Goal: Task Accomplishment & Management: Use online tool/utility

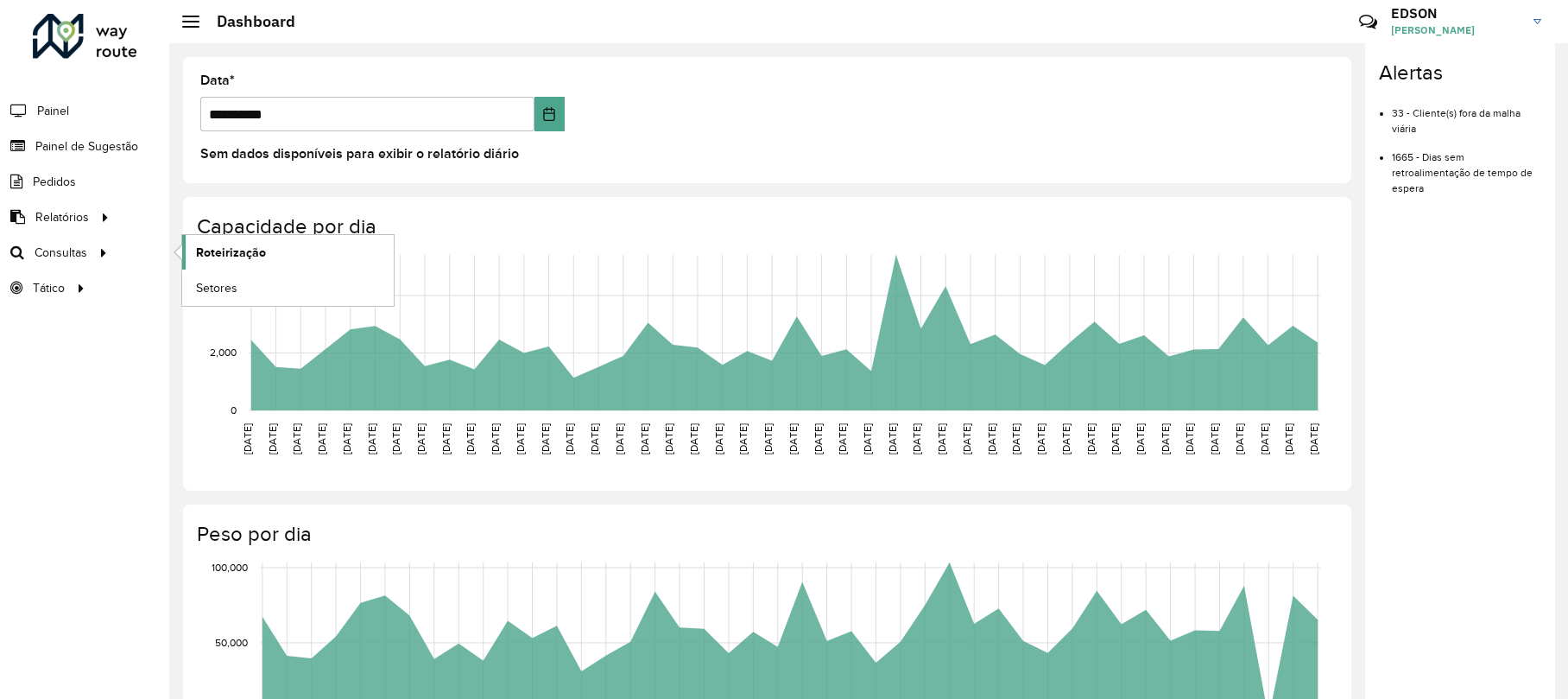
click at [209, 258] on span "Roteirização" at bounding box center [231, 253] width 70 height 18
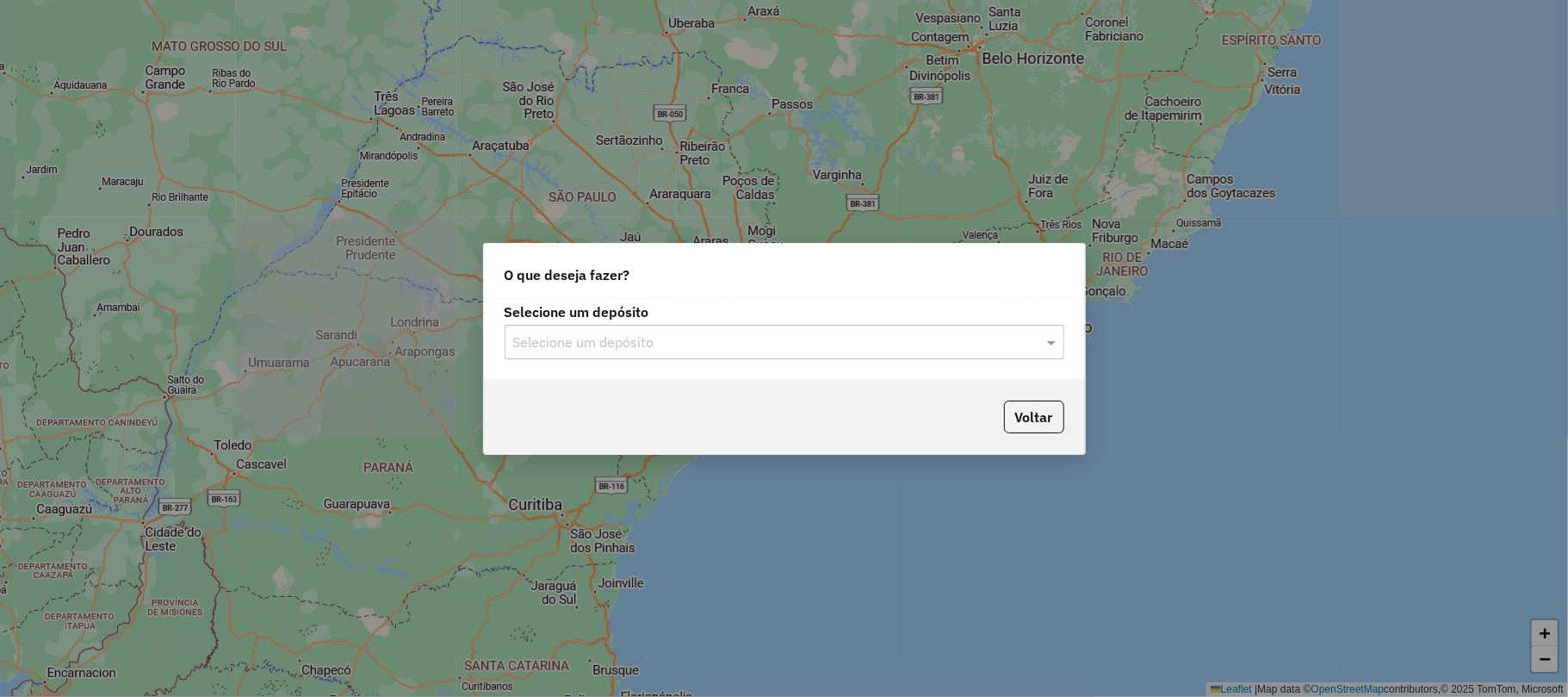
click at [731, 336] on input "text" at bounding box center [768, 343] width 508 height 21
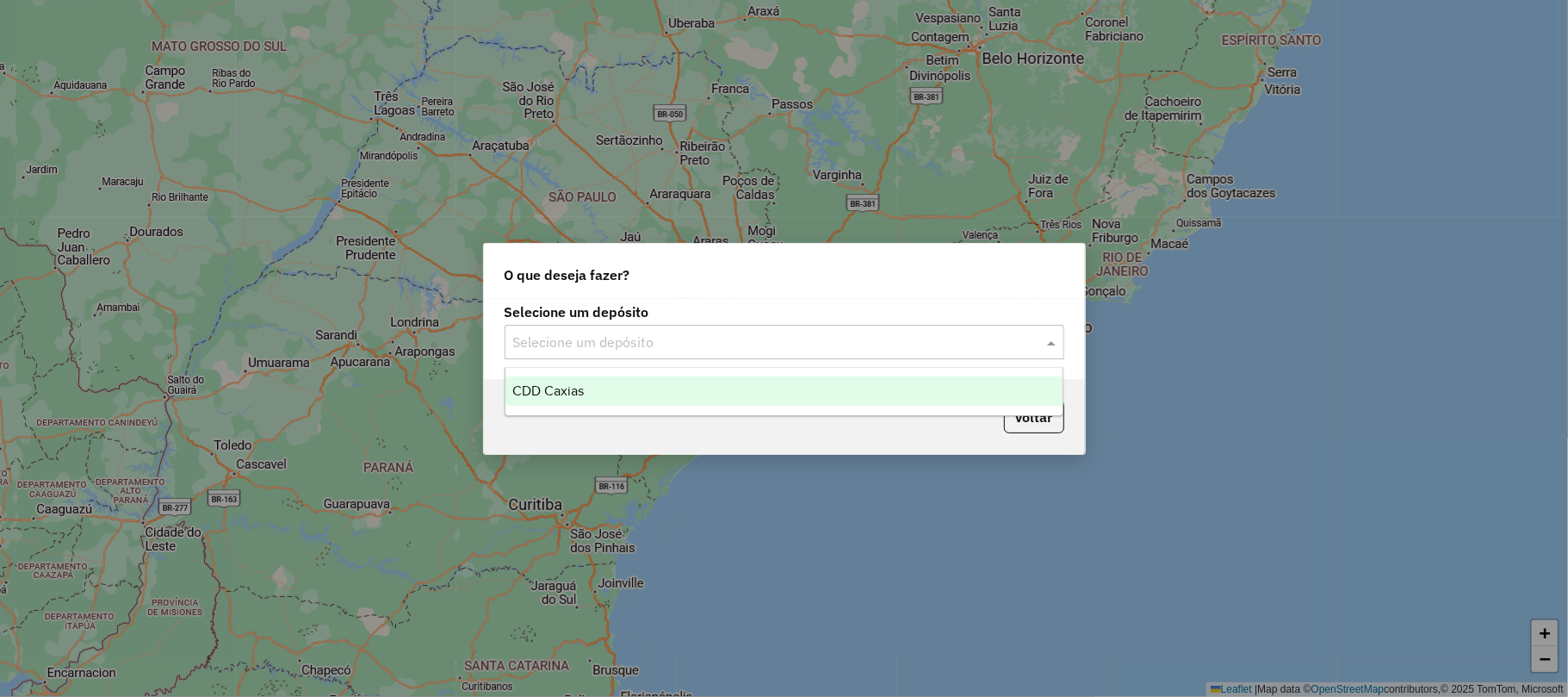
drag, startPoint x: 663, startPoint y: 386, endPoint x: 682, endPoint y: 393, distance: 20.2
click at [665, 387] on div "CDD Caxias" at bounding box center [784, 390] width 558 height 29
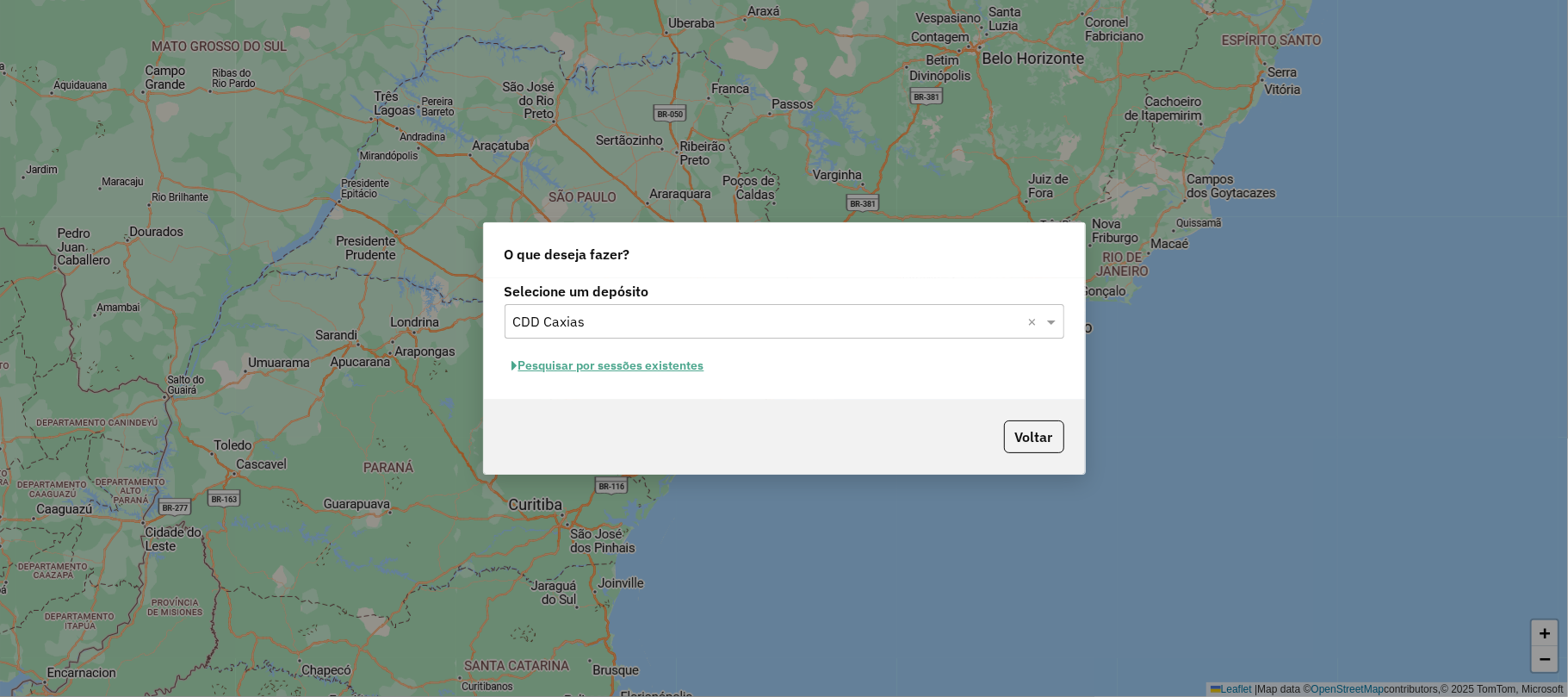
click at [665, 369] on button "Pesquisar por sessões existentes" at bounding box center [608, 365] width 208 height 27
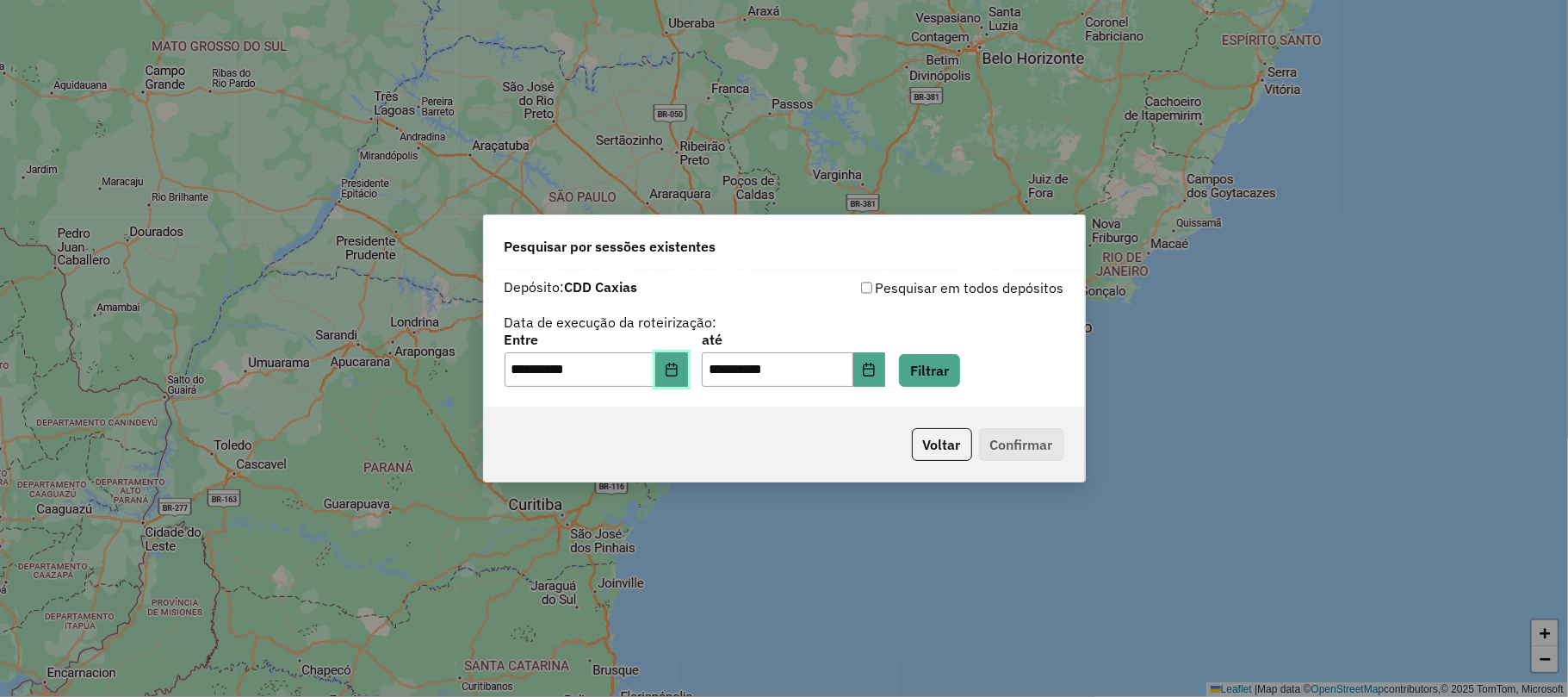
click at [679, 366] on icon "Choose Date" at bounding box center [672, 369] width 14 height 14
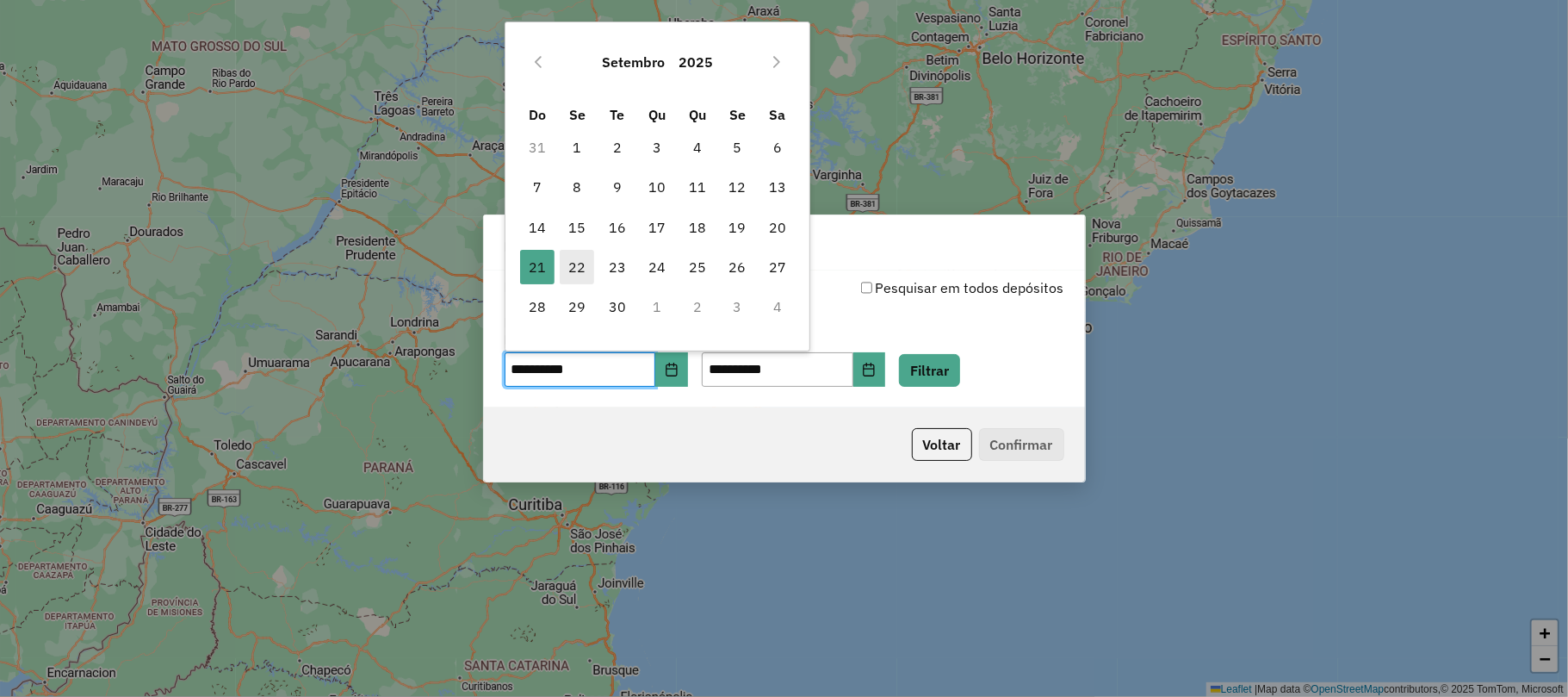
click at [575, 264] on span "22" at bounding box center [576, 267] width 35 height 35
type input "**********"
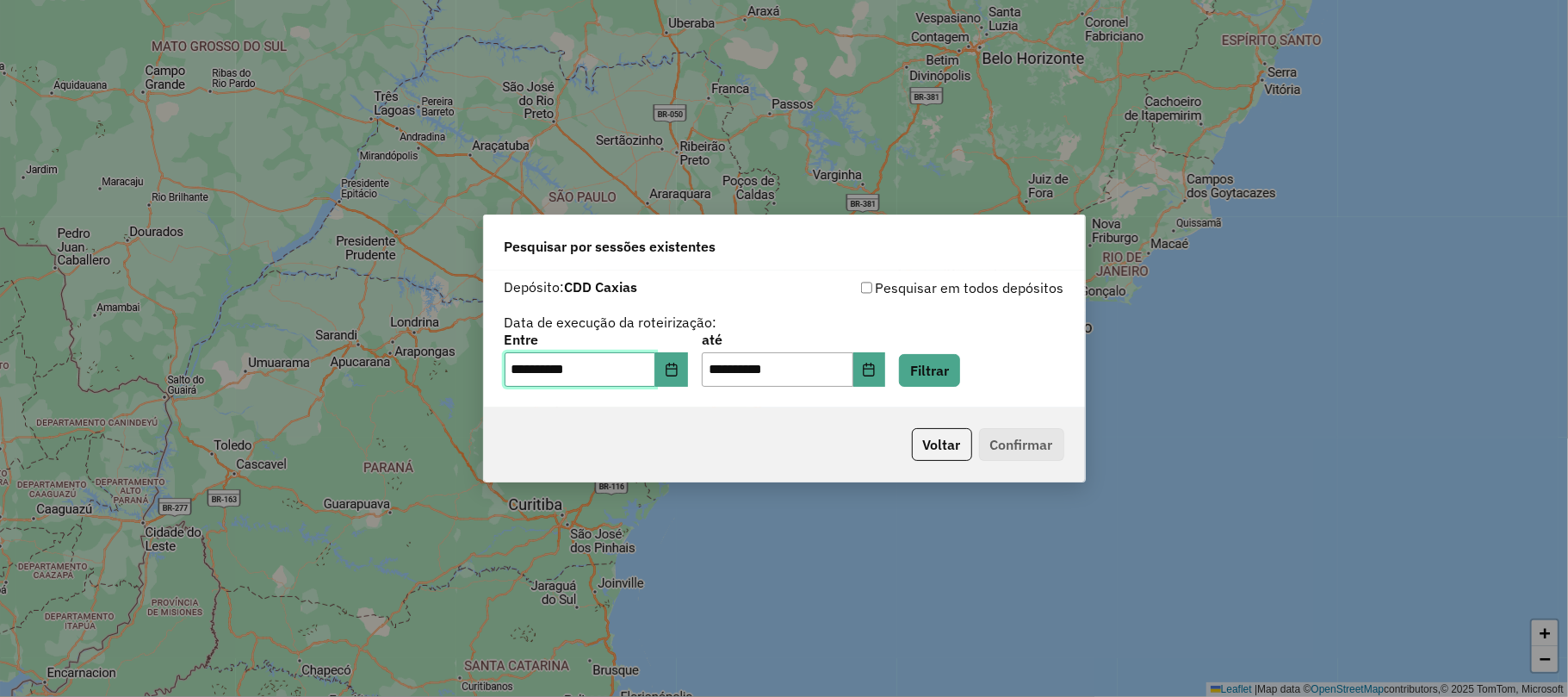
click at [575, 264] on span "22" at bounding box center [576, 267] width 35 height 35
click at [949, 362] on button "Filtrar" at bounding box center [929, 370] width 61 height 33
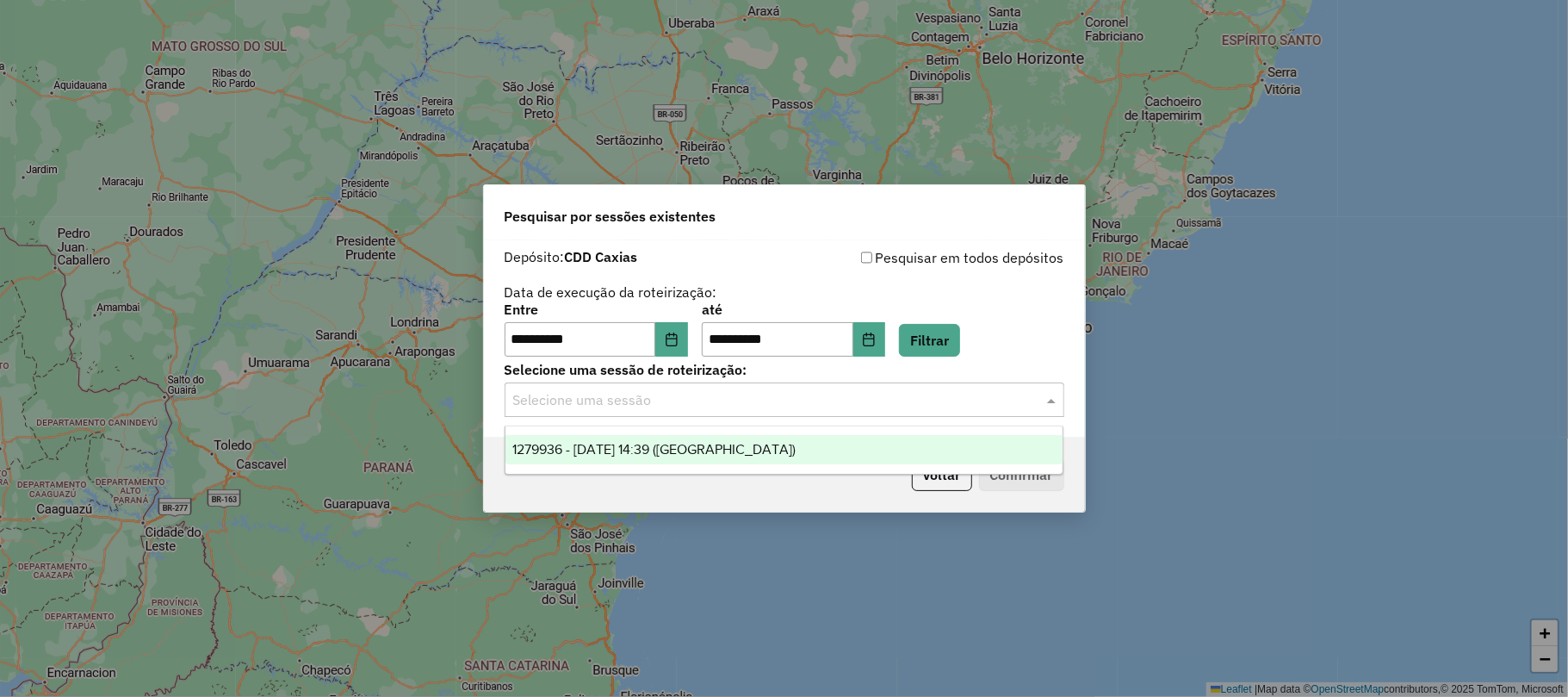
click at [710, 396] on input "text" at bounding box center [768, 400] width 508 height 21
click at [675, 434] on ng-dropdown-panel "1279936 - 22/09/2025 14:39 (ROTA)" at bounding box center [784, 449] width 559 height 49
click at [680, 442] on span "1279936 - 22/09/2025 14:39 (ROTA)" at bounding box center [654, 449] width 284 height 15
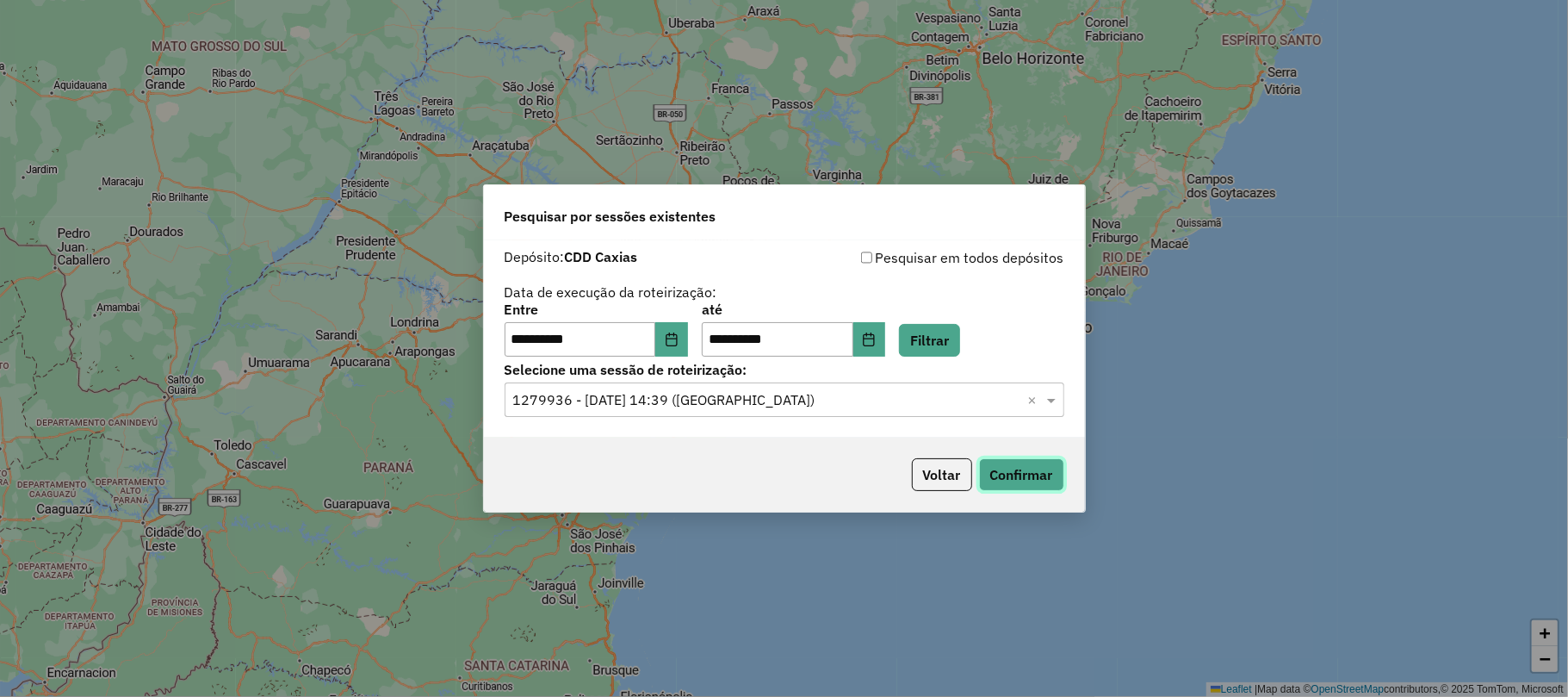
click at [1013, 472] on button "Confirmar" at bounding box center [1022, 474] width 86 height 33
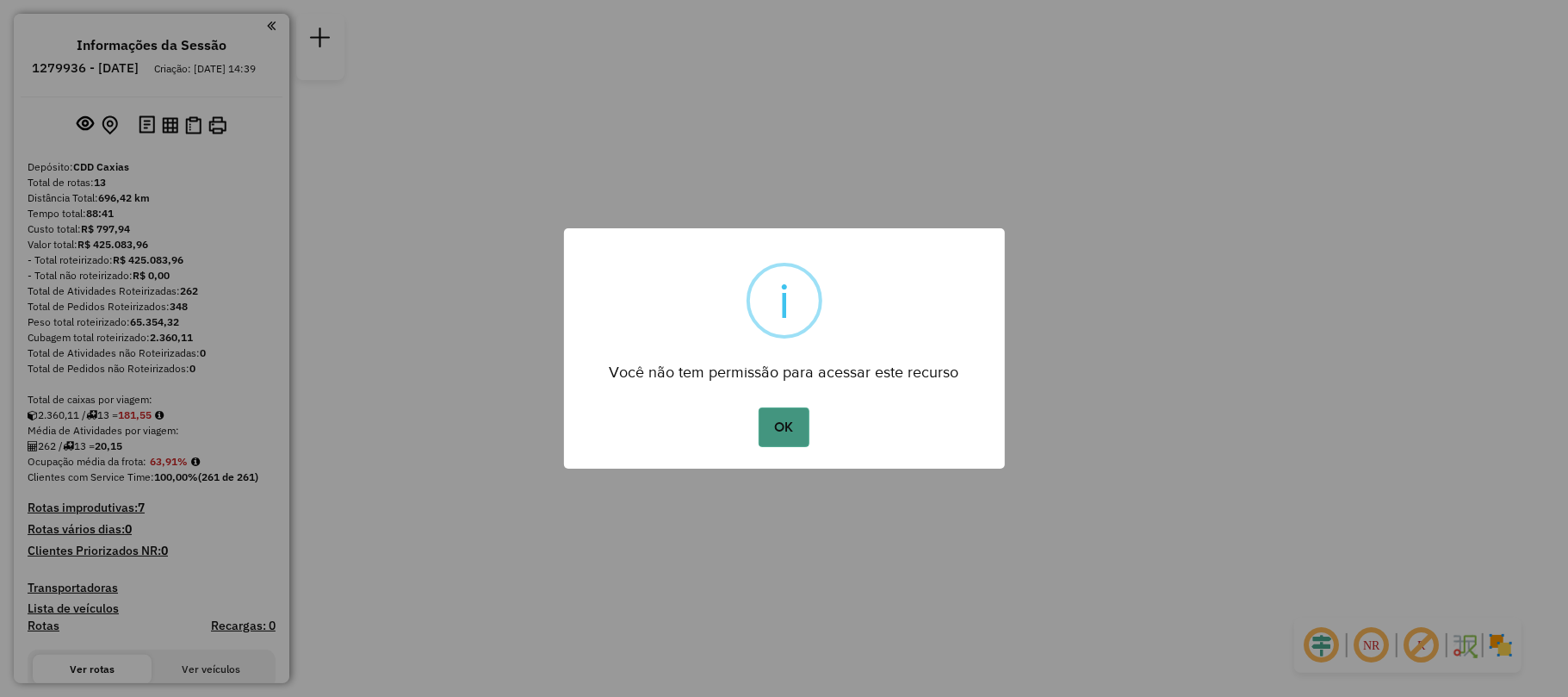
click at [777, 432] on button "OK" at bounding box center [784, 427] width 51 height 40
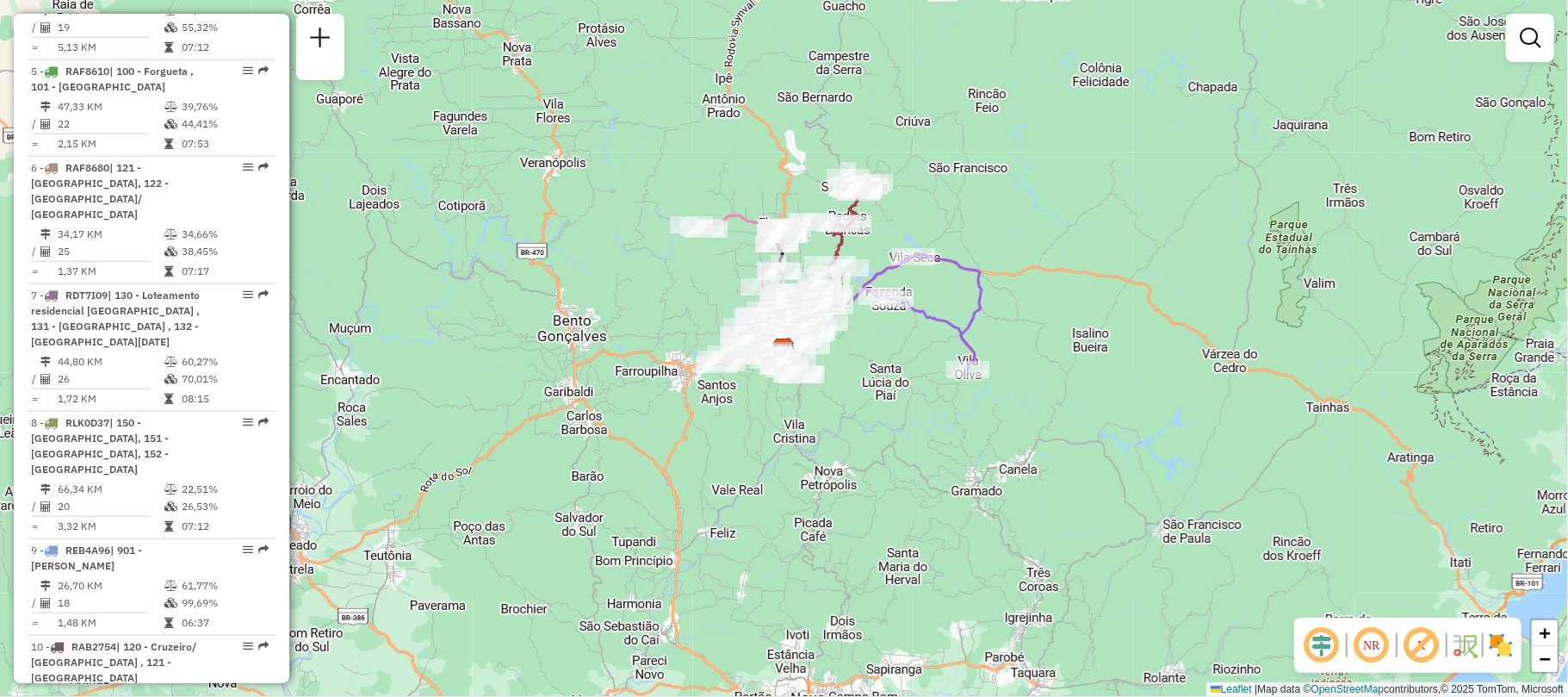
scroll to position [1510, 0]
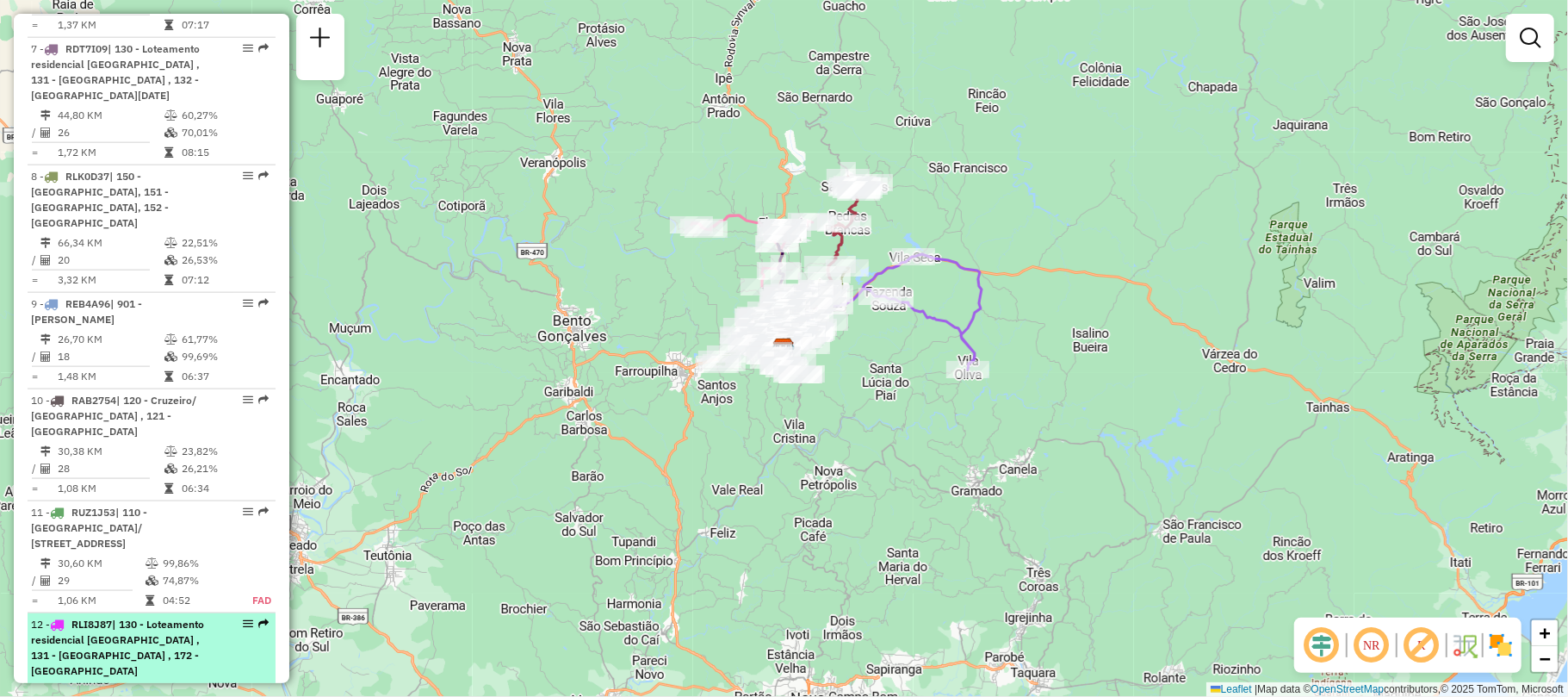
select select "**********"
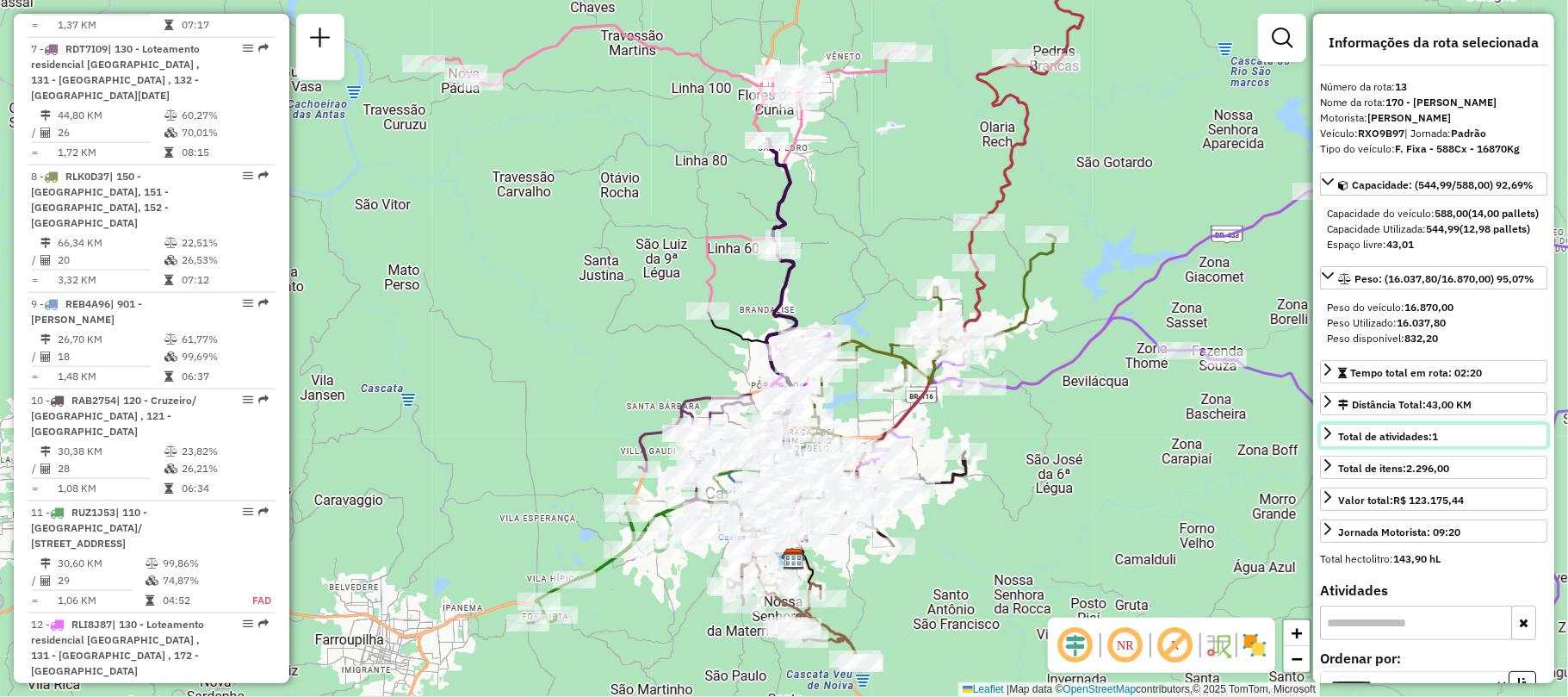
click at [1417, 443] on span "Total de atividades: 1" at bounding box center [1388, 436] width 100 height 13
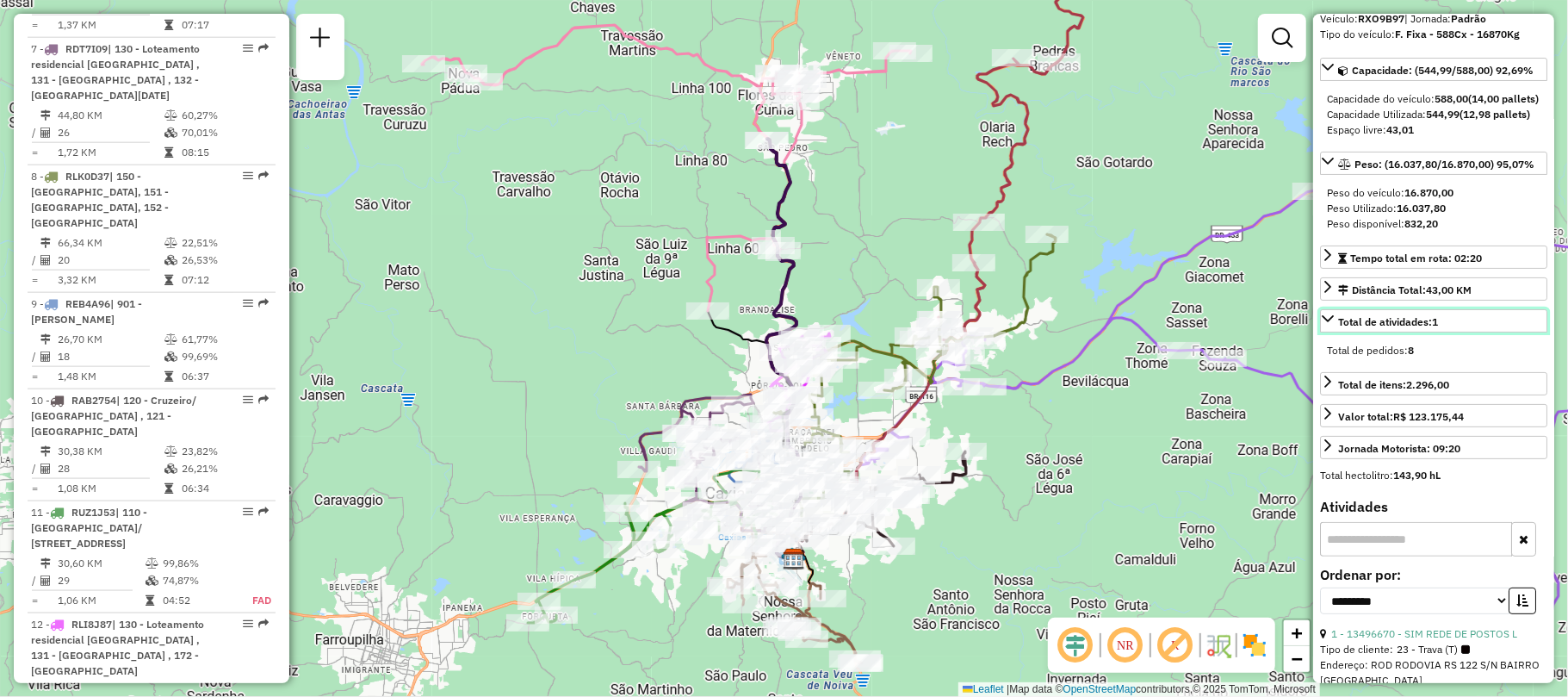
scroll to position [0, 0]
